Goal: Task Accomplishment & Management: Manage account settings

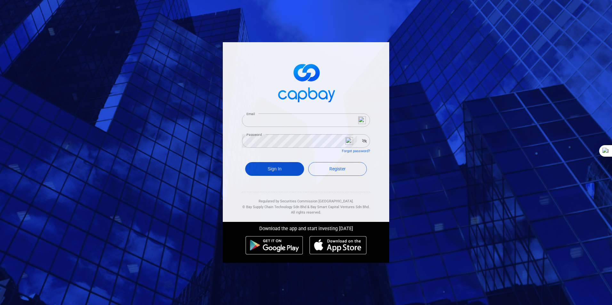
type input "[EMAIL_ADDRESS][DOMAIN_NAME]"
click at [277, 168] on button "Sign In" at bounding box center [274, 169] width 59 height 14
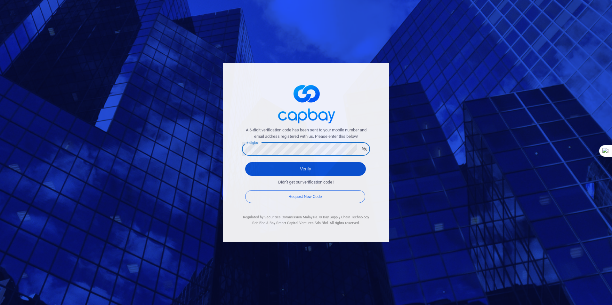
click at [296, 169] on button "Verify" at bounding box center [305, 169] width 121 height 14
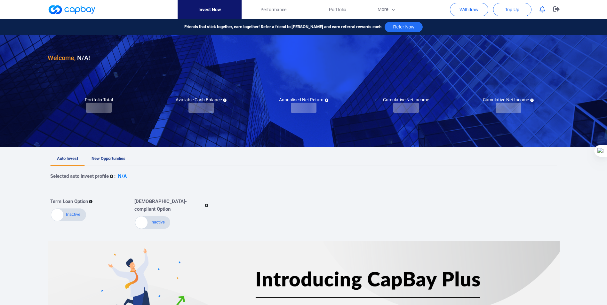
checkbox input "true"
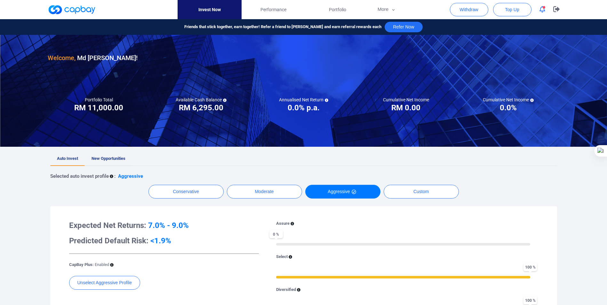
click at [97, 157] on span "New Opportunities" at bounding box center [109, 158] width 34 height 5
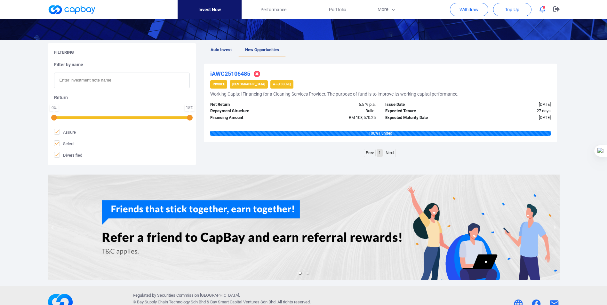
scroll to position [104, 0]
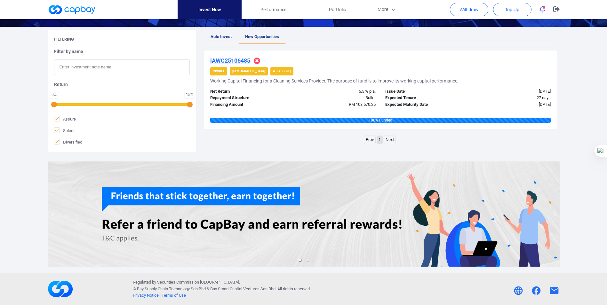
click at [388, 138] on link "Next" at bounding box center [390, 140] width 12 height 8
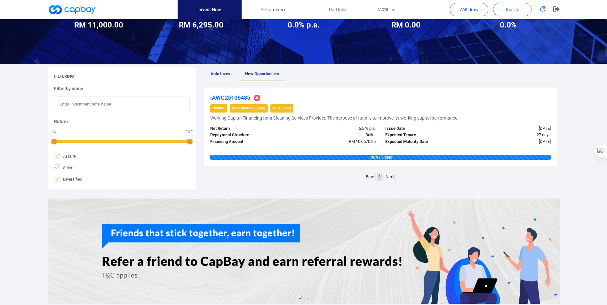
scroll to position [0, 0]
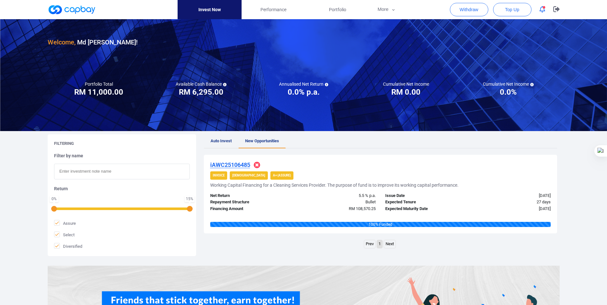
click at [219, 139] on span "Auto Invest" at bounding box center [221, 141] width 21 height 5
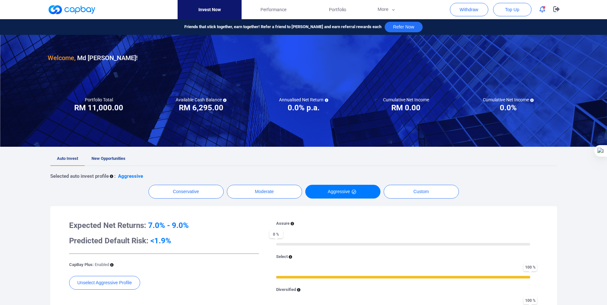
click at [109, 156] on span "New Opportunities" at bounding box center [109, 158] width 34 height 5
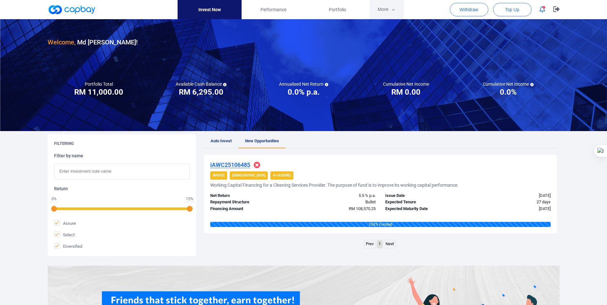
click at [390, 8] on button "More" at bounding box center [387, 9] width 34 height 19
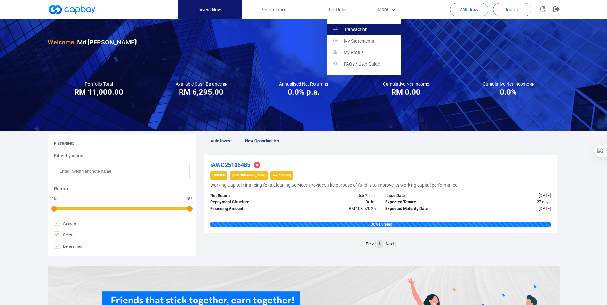
click at [363, 26] on link "Transaction" at bounding box center [364, 30] width 74 height 12
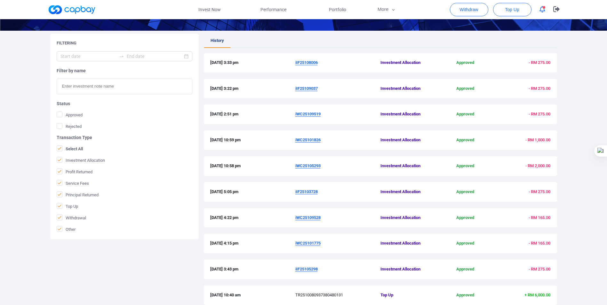
scroll to position [152, 0]
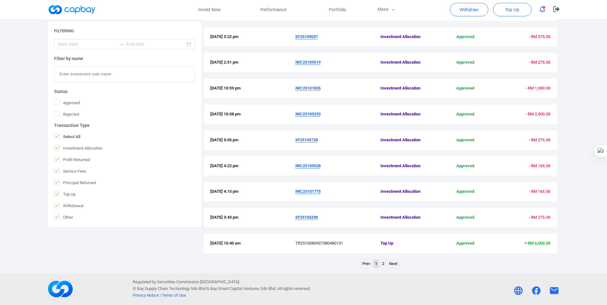
click at [393, 263] on link "Next" at bounding box center [394, 264] width 12 height 8
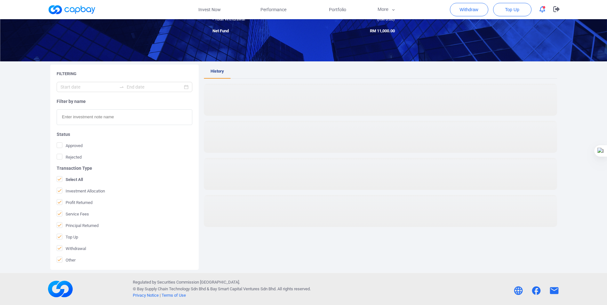
scroll to position [70, 0]
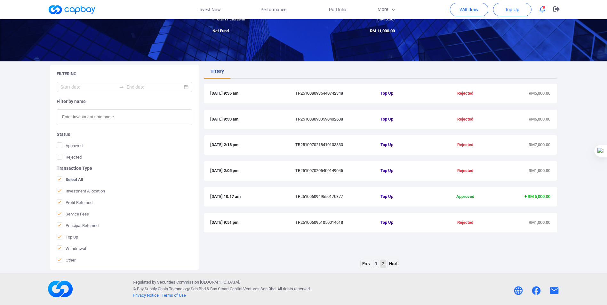
click at [364, 266] on link "Prev" at bounding box center [366, 264] width 11 height 8
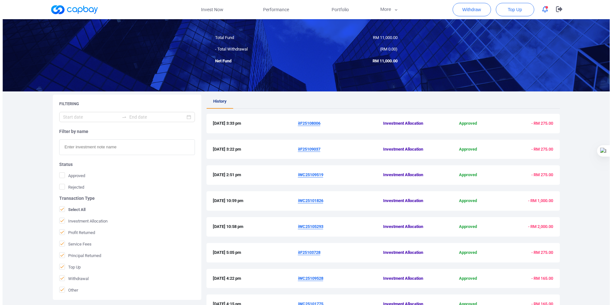
scroll to position [0, 0]
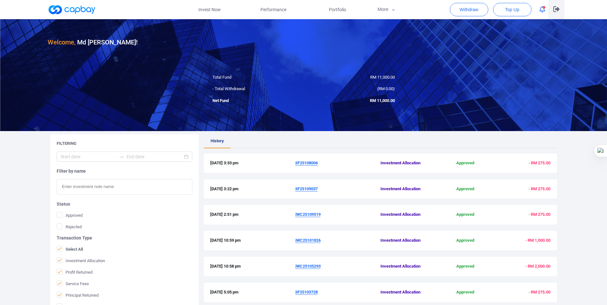
click at [558, 7] on icon "button" at bounding box center [556, 9] width 6 height 6
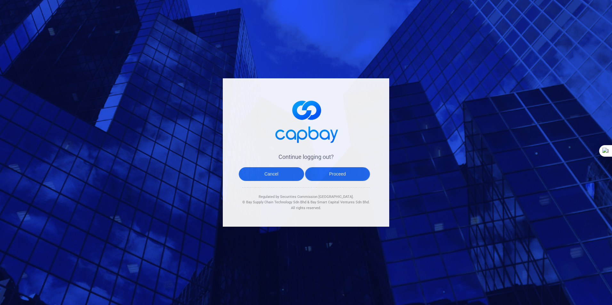
click at [333, 173] on button "Proceed" at bounding box center [337, 174] width 65 height 14
